Goal: Task Accomplishment & Management: Complete application form

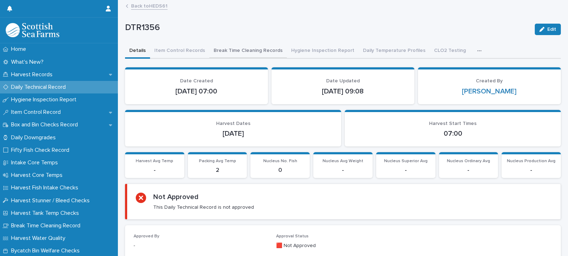
click at [243, 51] on button "Break Time Cleaning Records" at bounding box center [248, 51] width 78 height 15
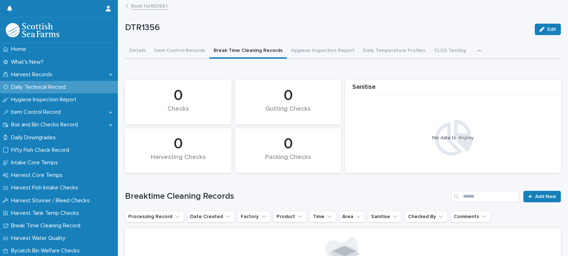
scroll to position [102, 0]
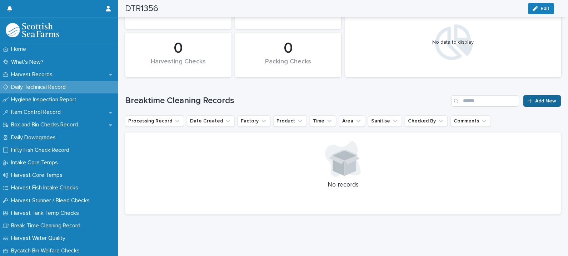
click at [535, 98] on span "Add New" at bounding box center [545, 100] width 21 height 5
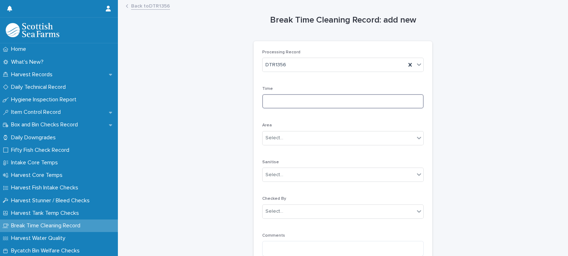
click at [291, 98] on input at bounding box center [343, 101] width 162 height 14
type input "*****"
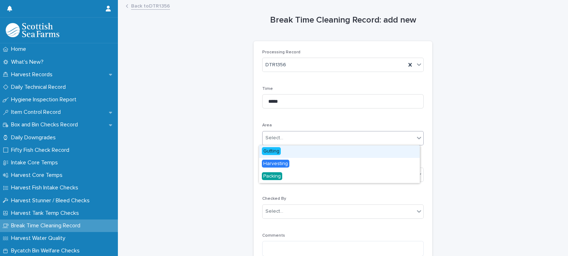
click at [269, 141] on div "Select..." at bounding box center [339, 138] width 152 height 12
click at [275, 149] on span "Gutting" at bounding box center [271, 151] width 19 height 8
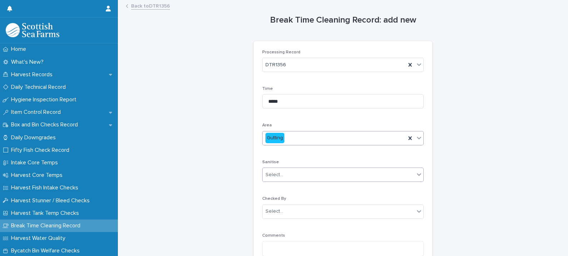
click at [283, 175] on div "Select..." at bounding box center [339, 175] width 152 height 12
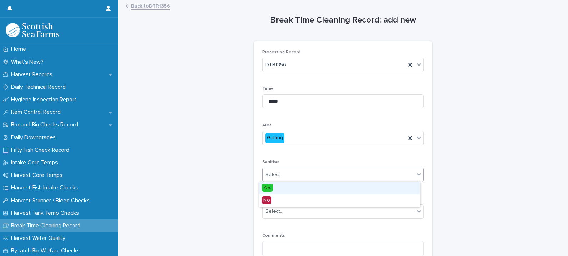
click at [271, 186] on span "Yes" at bounding box center [267, 187] width 11 height 8
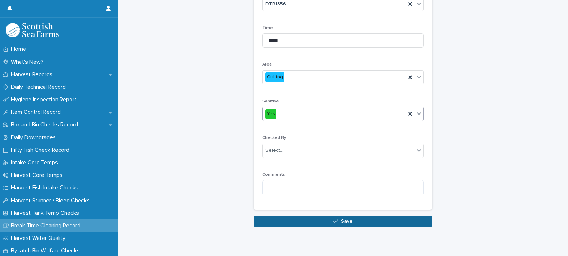
scroll to position [73, 0]
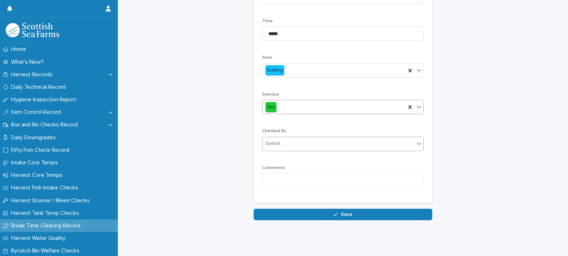
click at [276, 140] on div "Select..." at bounding box center [275, 144] width 18 height 8
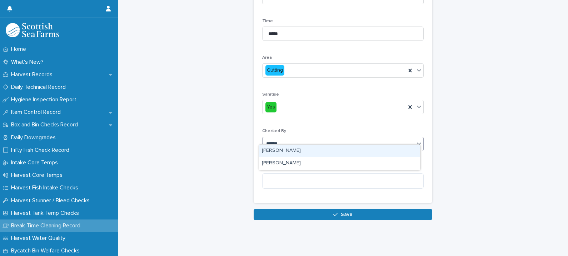
type input "*******"
click at [283, 150] on div "[PERSON_NAME]" at bounding box center [339, 150] width 161 height 13
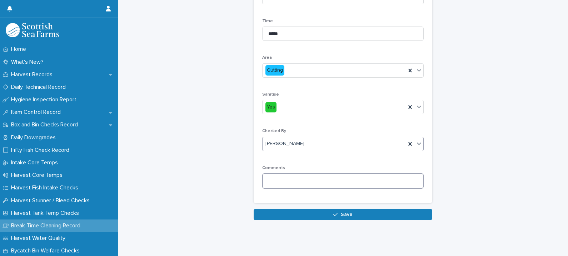
click at [284, 179] on textarea at bounding box center [343, 180] width 162 height 15
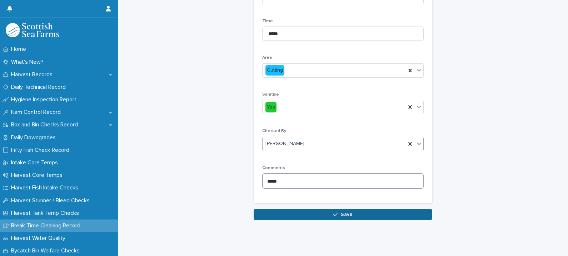
type textarea "*****"
click at [313, 211] on button "Save" at bounding box center [343, 213] width 179 height 11
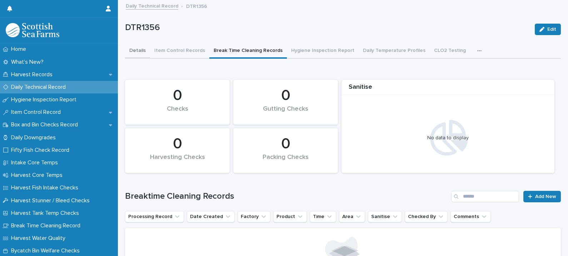
click at [138, 50] on button "Details" at bounding box center [137, 51] width 25 height 15
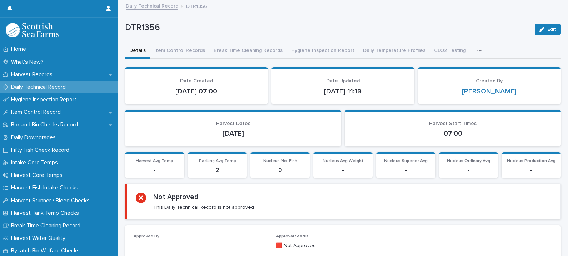
click at [39, 84] on p "Daily Technical Record" at bounding box center [39, 87] width 63 height 7
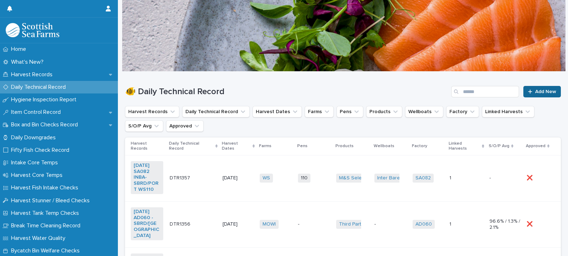
click at [541, 94] on link "Add New" at bounding box center [543, 91] width 38 height 11
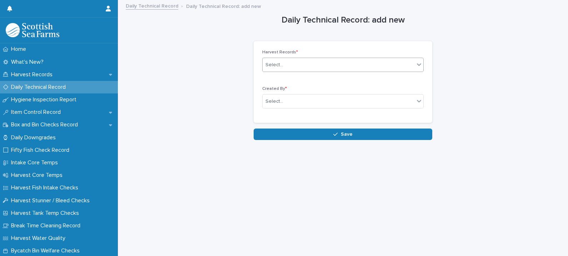
click at [310, 65] on div "Select..." at bounding box center [339, 65] width 152 height 12
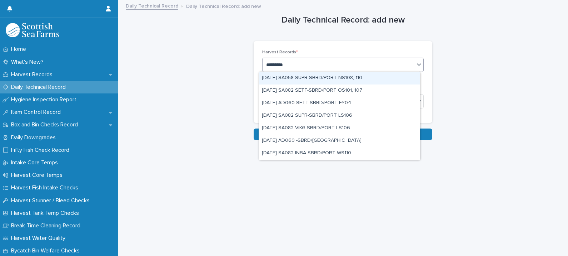
type input "**********"
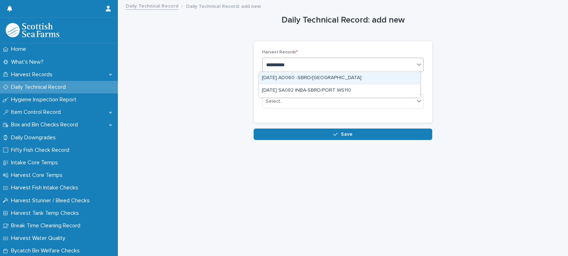
click at [328, 76] on div "[DATE] AD060 -SBRD/[GEOGRAPHIC_DATA]" at bounding box center [339, 78] width 161 height 13
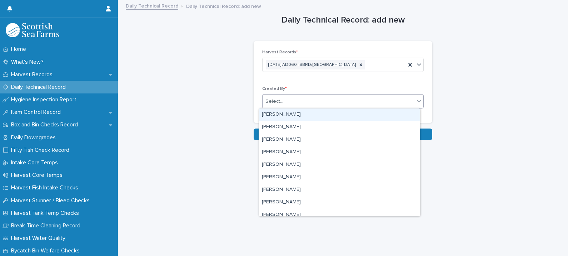
click at [273, 102] on div "Select..." at bounding box center [275, 102] width 18 height 8
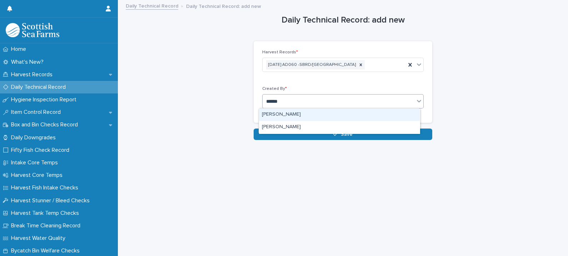
type input "*******"
click at [286, 113] on div "[PERSON_NAME]" at bounding box center [339, 114] width 161 height 13
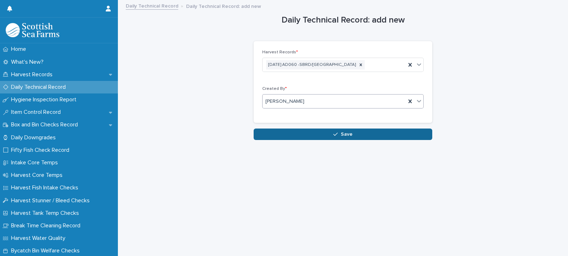
click at [332, 130] on button "Save" at bounding box center [343, 133] width 179 height 11
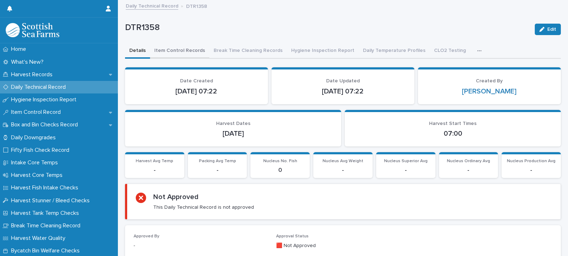
click at [186, 51] on button "Item Control Records" at bounding box center [179, 51] width 59 height 15
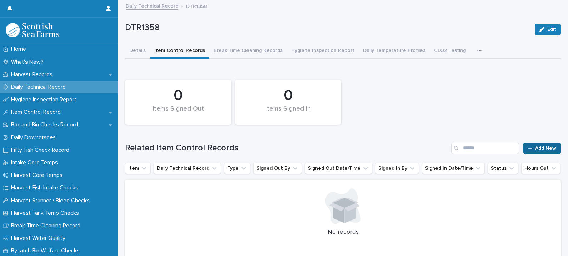
click at [543, 147] on span "Add New" at bounding box center [545, 147] width 21 height 5
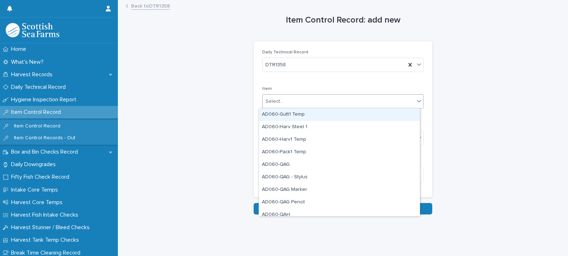
click at [273, 99] on div "Select..." at bounding box center [275, 102] width 18 height 8
click at [287, 113] on div "AD060-Gutt1 Temp" at bounding box center [339, 114] width 161 height 13
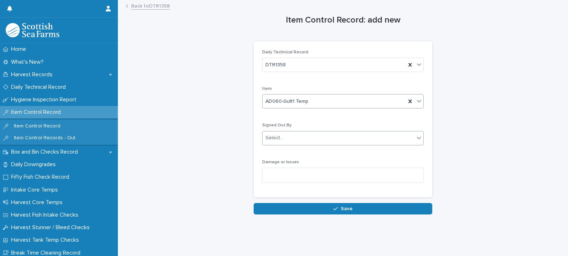
click at [290, 137] on div "Select..." at bounding box center [339, 138] width 152 height 12
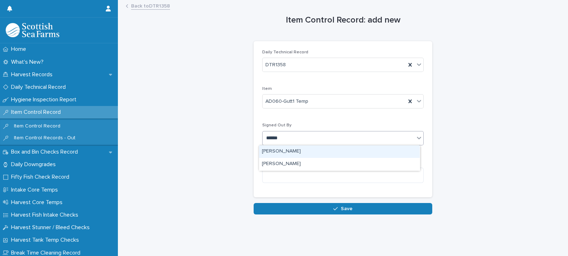
type input "*******"
click at [291, 152] on div "[PERSON_NAME]" at bounding box center [339, 151] width 161 height 13
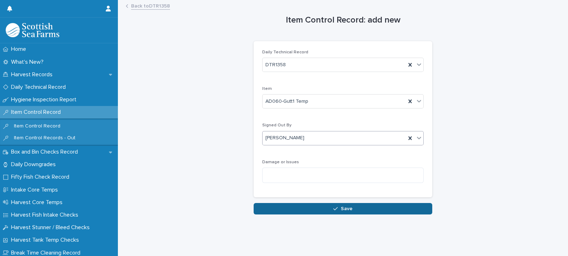
click at [343, 206] on span "Save" at bounding box center [347, 208] width 12 height 5
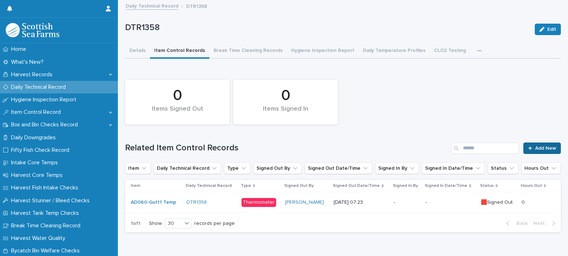
click at [543, 146] on span "Add New" at bounding box center [545, 147] width 21 height 5
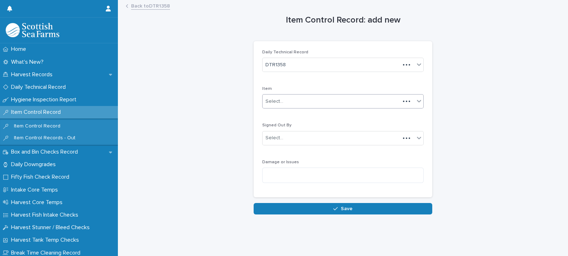
click at [281, 107] on div "Select..." at bounding box center [343, 101] width 162 height 14
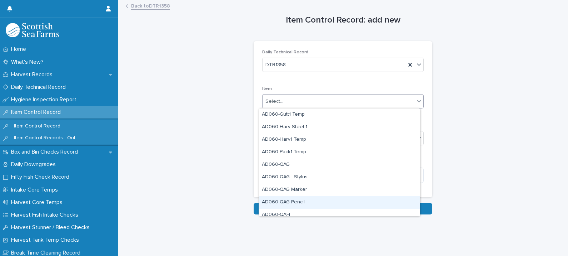
click at [298, 201] on div "AD060-QAG Pencil" at bounding box center [339, 202] width 161 height 13
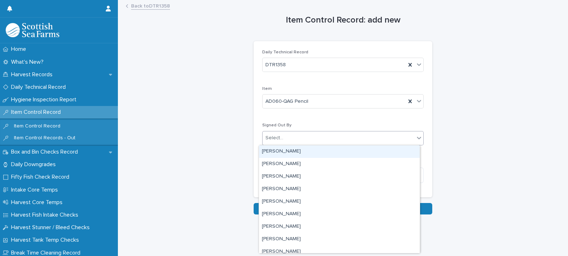
click at [287, 135] on div "Select..." at bounding box center [339, 138] width 152 height 12
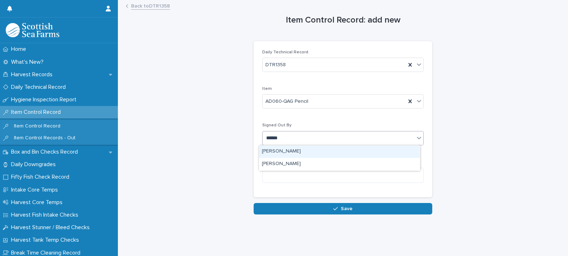
type input "*******"
click at [294, 150] on div "[PERSON_NAME]" at bounding box center [339, 151] width 161 height 13
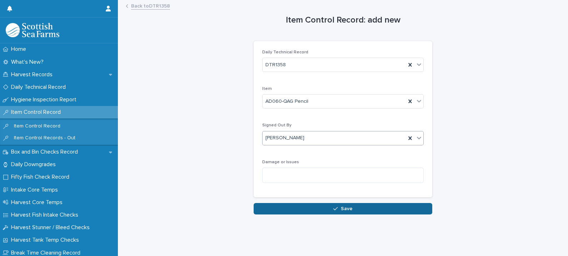
click at [345, 209] on span "Save" at bounding box center [347, 208] width 12 height 5
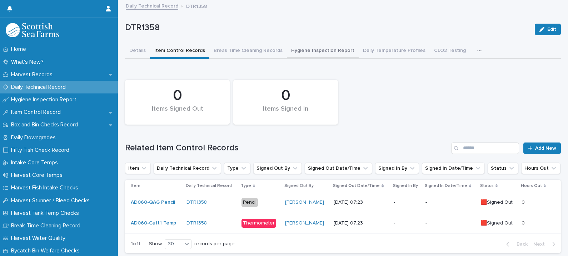
click at [319, 49] on button "Hygiene Inspection Report" at bounding box center [323, 51] width 72 height 15
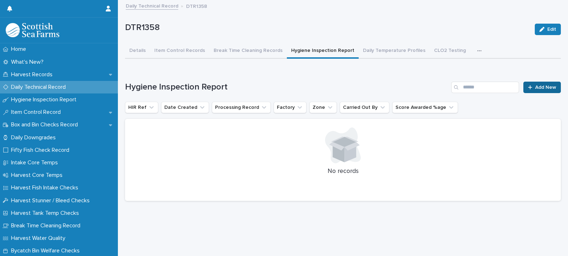
click at [527, 82] on div "Loading... Saving… Hygiene Inspection Report Add New HIR Ref Date Created Proce…" at bounding box center [343, 136] width 436 height 139
click at [536, 85] on span "Add New" at bounding box center [545, 87] width 21 height 5
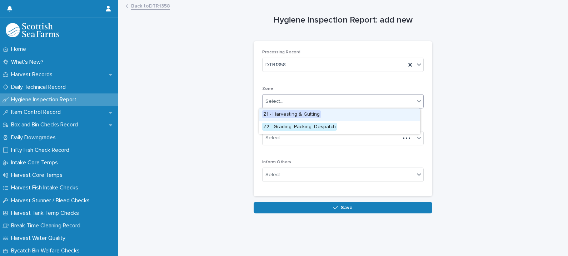
click at [286, 98] on div "Select..." at bounding box center [339, 101] width 152 height 12
click at [297, 116] on span "Z1 - Harvesting & Gutting" at bounding box center [291, 114] width 59 height 8
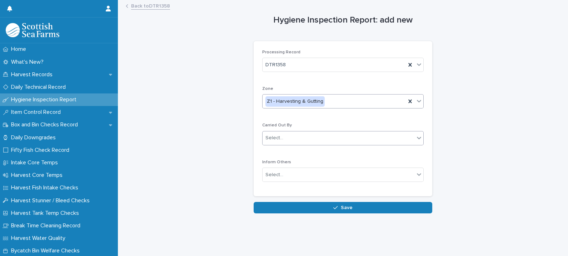
click at [293, 140] on div "Select..." at bounding box center [339, 138] width 152 height 12
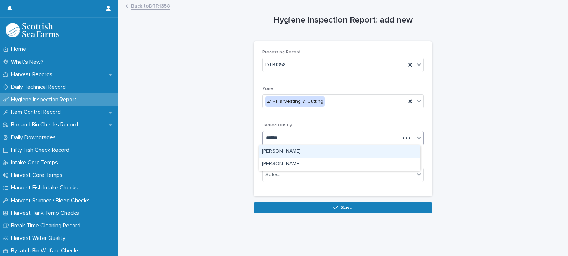
type input "*******"
click at [295, 149] on div "[PERSON_NAME]" at bounding box center [339, 151] width 161 height 13
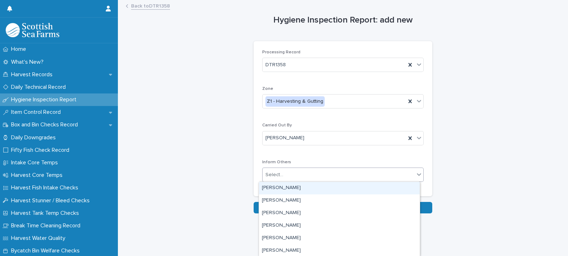
click at [282, 172] on div "Select..." at bounding box center [339, 175] width 152 height 12
type input "***"
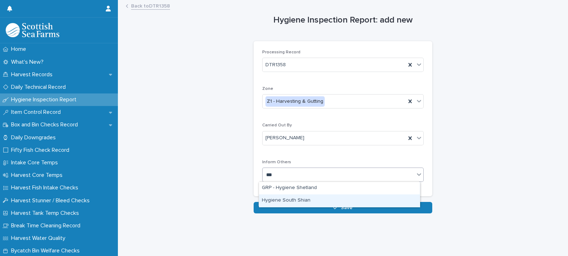
click at [294, 197] on div "Hygiene South Shian" at bounding box center [339, 200] width 161 height 13
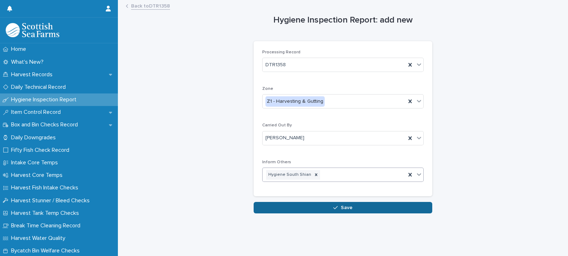
click at [327, 208] on button "Save" at bounding box center [343, 207] width 179 height 11
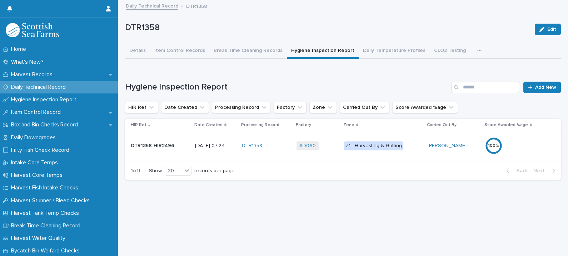
click at [444, 151] on td "[PERSON_NAME]" at bounding box center [454, 145] width 58 height 29
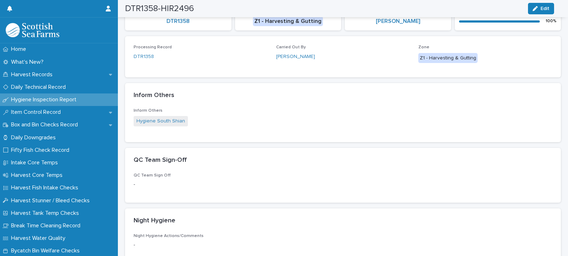
scroll to position [331, 0]
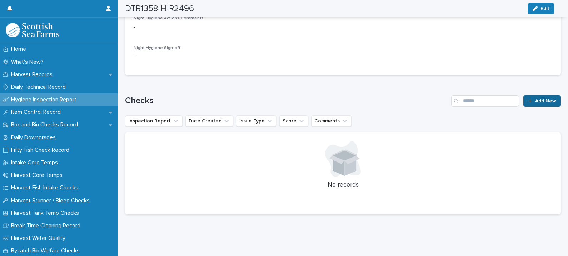
click at [529, 95] on link "Add New" at bounding box center [543, 100] width 38 height 11
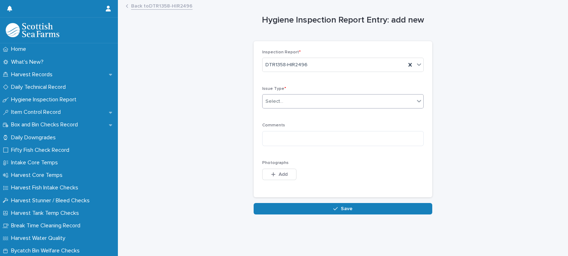
click at [278, 103] on div "Select..." at bounding box center [275, 102] width 18 height 8
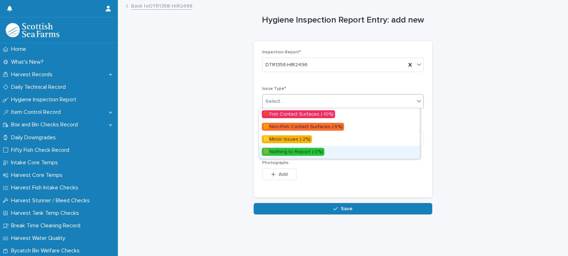
click at [297, 149] on span "🟩Nothing to Report (-0%)" at bounding box center [293, 152] width 63 height 8
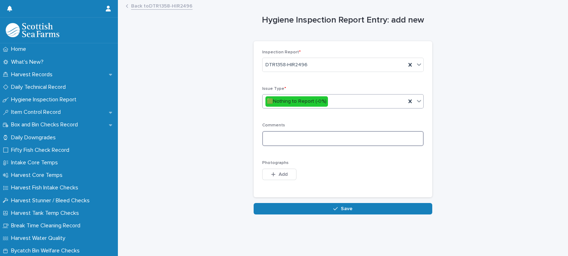
click at [295, 143] on textarea at bounding box center [343, 138] width 162 height 15
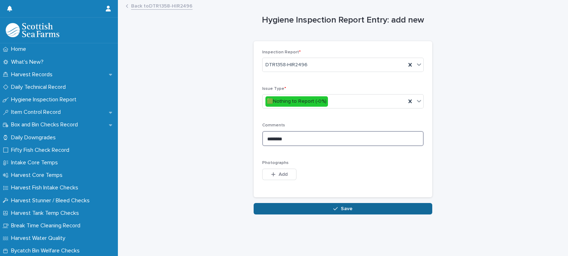
type textarea "********"
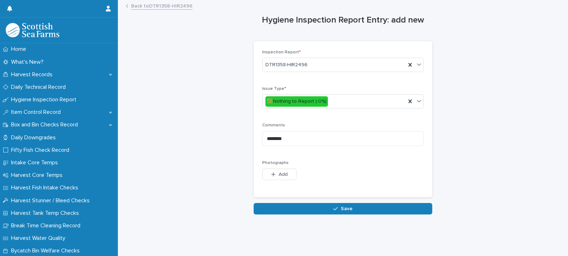
click at [341, 207] on span "Save" at bounding box center [347, 208] width 12 height 5
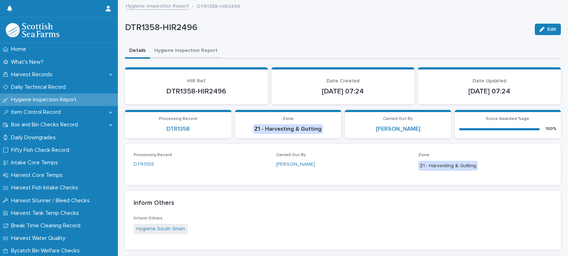
click at [189, 48] on button "Hygiene Inspection Report" at bounding box center [186, 51] width 72 height 15
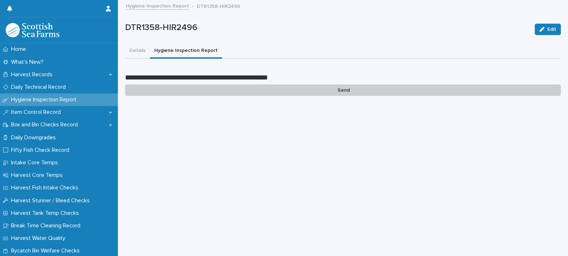
click at [345, 90] on p "Send" at bounding box center [343, 90] width 436 height 12
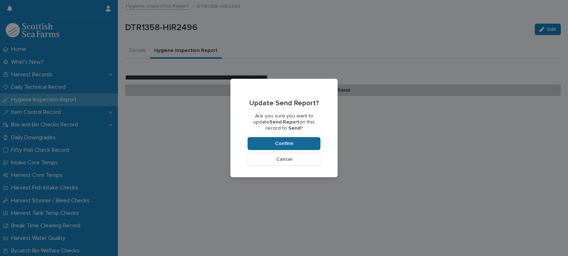
click at [297, 143] on button "Confirm" at bounding box center [284, 143] width 73 height 13
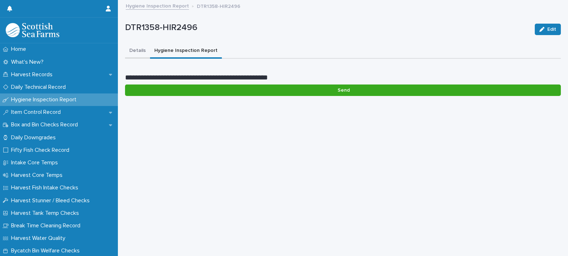
click at [134, 51] on button "Details" at bounding box center [137, 51] width 25 height 15
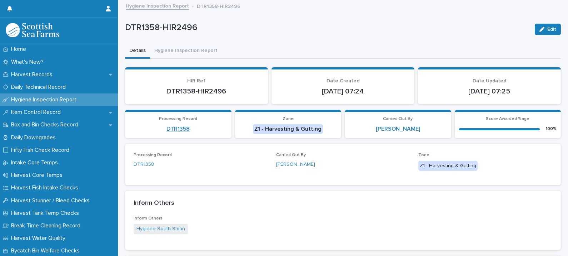
click at [181, 128] on link "DTR1358" at bounding box center [178, 128] width 23 height 7
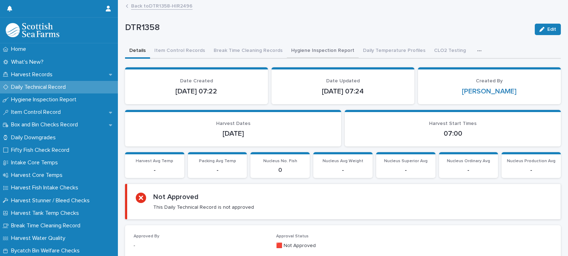
click at [310, 50] on button "Hygiene Inspection Report" at bounding box center [323, 51] width 72 height 15
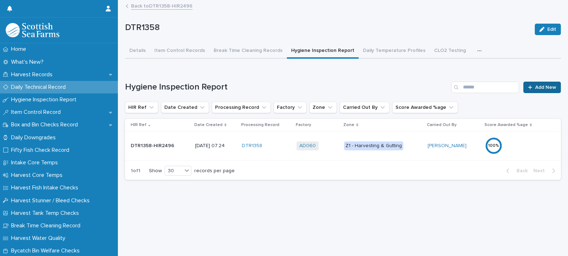
click at [528, 85] on div at bounding box center [531, 87] width 7 height 5
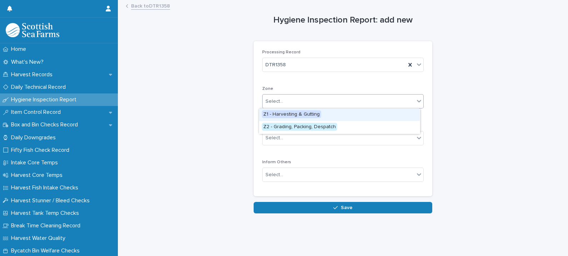
click at [282, 102] on div "Select..." at bounding box center [339, 101] width 152 height 12
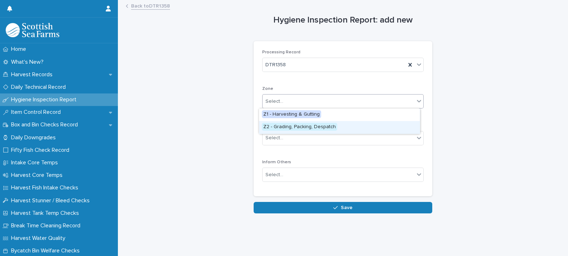
click at [291, 127] on span "Z2 - Grading, Packing, Despatch" at bounding box center [299, 127] width 75 height 8
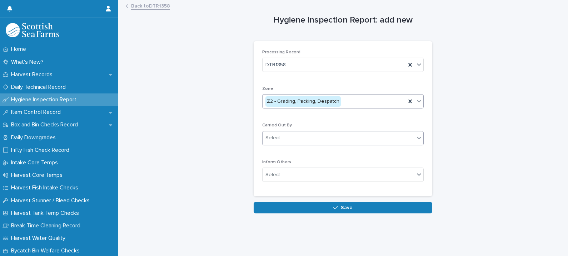
click at [287, 139] on div "Select..." at bounding box center [339, 138] width 152 height 12
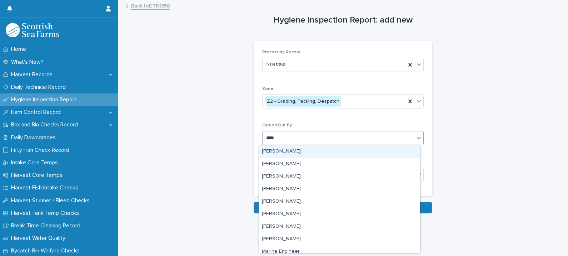
type input "*****"
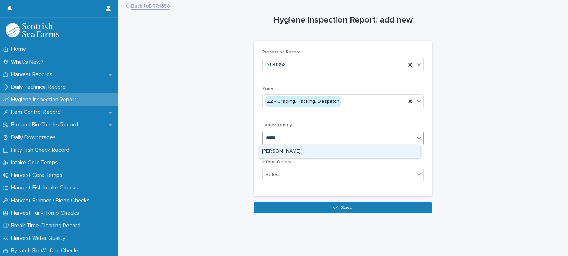
click at [286, 151] on div "[PERSON_NAME]" at bounding box center [339, 151] width 161 height 13
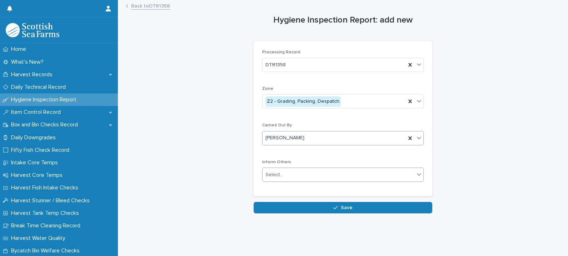
click at [283, 175] on div "Select..." at bounding box center [339, 175] width 152 height 12
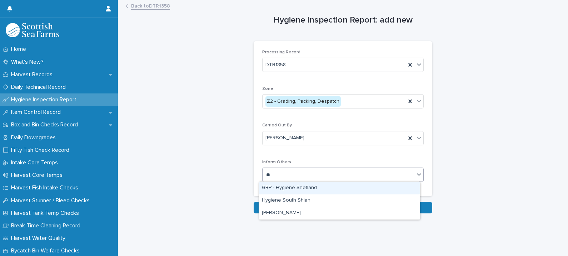
type input "***"
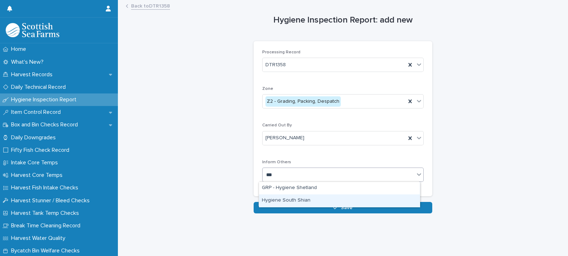
click at [294, 200] on div "Hygiene South Shian" at bounding box center [339, 200] width 161 height 13
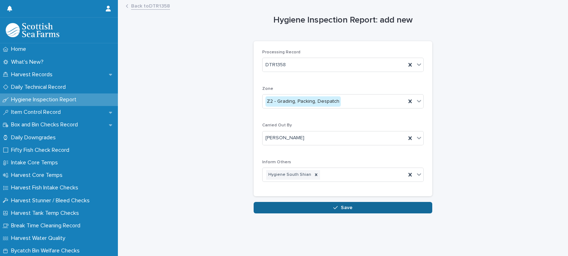
click at [336, 206] on div "button" at bounding box center [337, 207] width 7 height 5
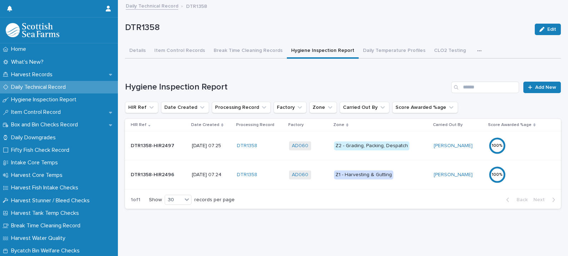
click at [420, 152] on td "Z2 - Grading, Packing, Despatch" at bounding box center [381, 145] width 100 height 29
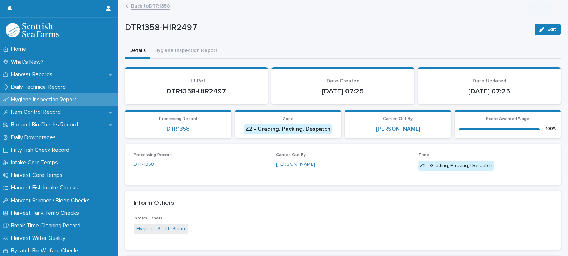
scroll to position [331, 0]
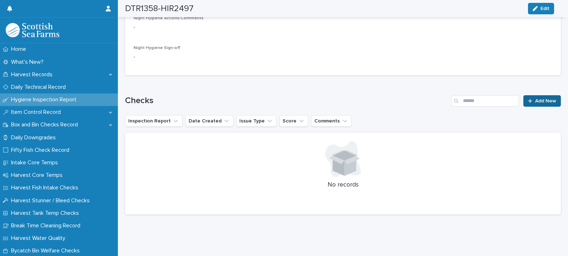
click at [547, 95] on link "Add New" at bounding box center [543, 100] width 38 height 11
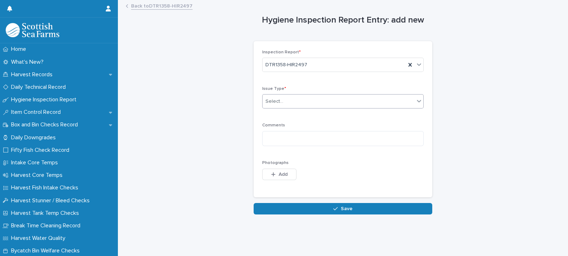
click at [272, 102] on div "Select..." at bounding box center [275, 102] width 18 height 8
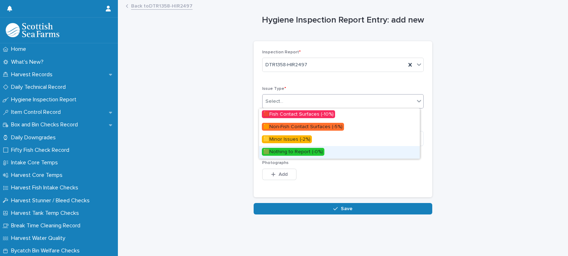
click at [286, 151] on span "🟩Nothing to Report (-0%)" at bounding box center [293, 152] width 63 height 8
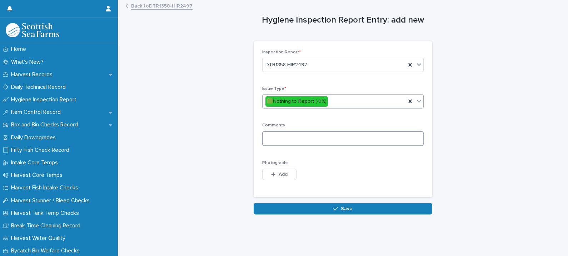
click at [282, 143] on textarea at bounding box center [343, 138] width 162 height 15
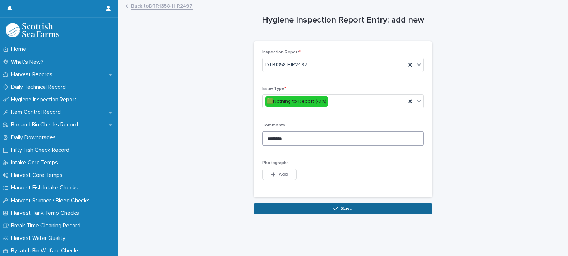
type textarea "********"
click at [341, 206] on span "Save" at bounding box center [347, 208] width 12 height 5
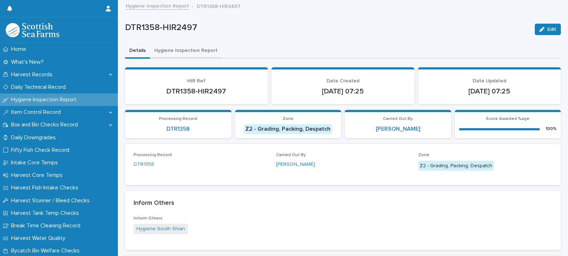
click at [185, 48] on button "Hygiene Inspection Report" at bounding box center [186, 51] width 72 height 15
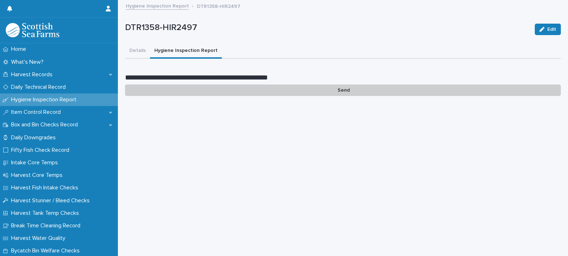
click at [342, 89] on p "Send" at bounding box center [343, 90] width 436 height 12
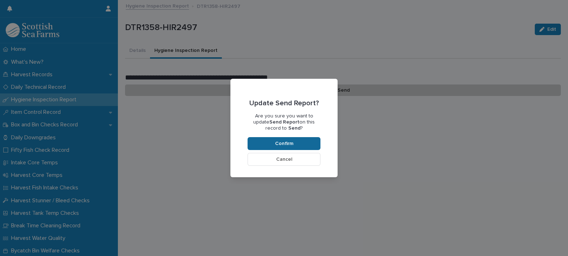
click at [295, 141] on button "Confirm" at bounding box center [284, 143] width 73 height 13
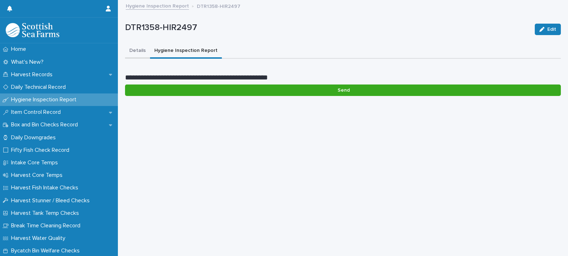
click at [138, 48] on button "Details" at bounding box center [137, 51] width 25 height 15
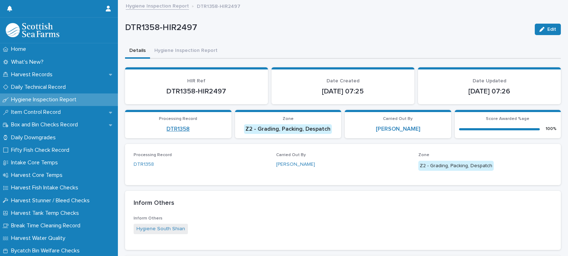
click at [184, 129] on link "DTR1358" at bounding box center [178, 128] width 23 height 7
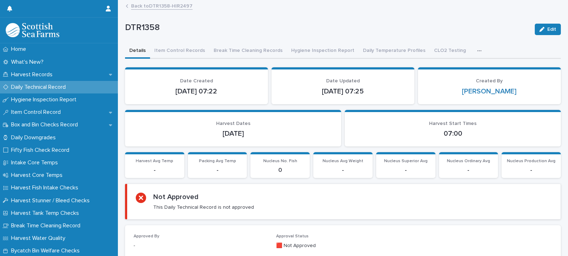
click at [478, 49] on icon "button" at bounding box center [480, 50] width 4 height 5
click at [418, 35] on div "DTR1358" at bounding box center [327, 29] width 404 height 13
